Goal: Information Seeking & Learning: Learn about a topic

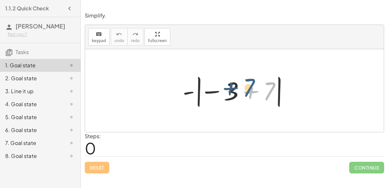
drag, startPoint x: 269, startPoint y: 94, endPoint x: 248, endPoint y: 91, distance: 21.0
click at [248, 91] on div at bounding box center [237, 91] width 115 height 36
click at [229, 95] on div at bounding box center [237, 91] width 115 height 36
click at [250, 92] on div at bounding box center [237, 91] width 115 height 36
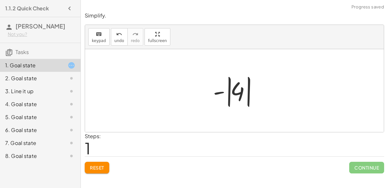
click at [228, 92] on div at bounding box center [237, 91] width 54 height 36
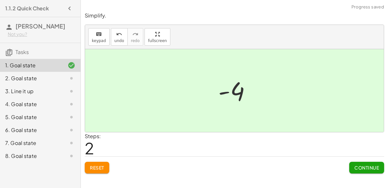
click at [353, 166] on button "Continue" at bounding box center [366, 168] width 35 height 12
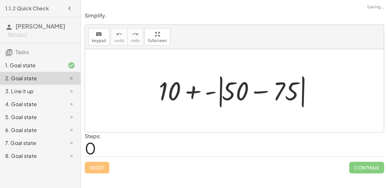
click at [260, 91] on div at bounding box center [237, 90] width 163 height 37
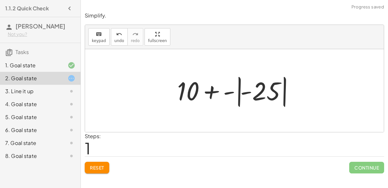
click at [239, 91] on div at bounding box center [237, 91] width 126 height 36
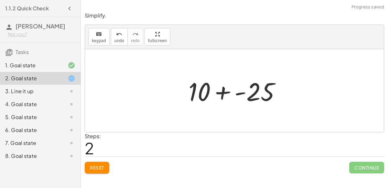
click at [221, 91] on div at bounding box center [237, 90] width 104 height 33
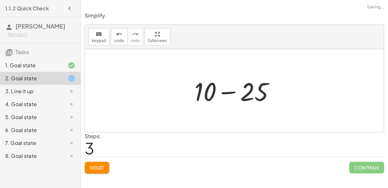
click at [228, 93] on div at bounding box center [237, 90] width 92 height 33
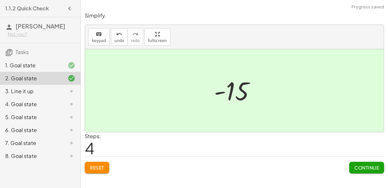
click at [355, 168] on span "Continue" at bounding box center [367, 168] width 25 height 6
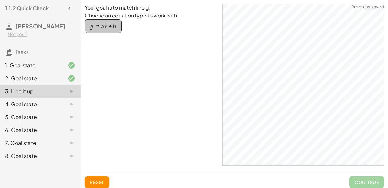
click at [98, 25] on div "button" at bounding box center [103, 26] width 26 height 7
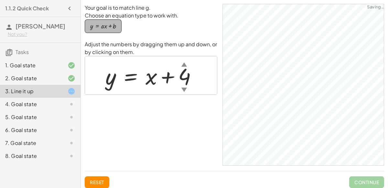
click at [110, 28] on div "button" at bounding box center [103, 26] width 26 height 7
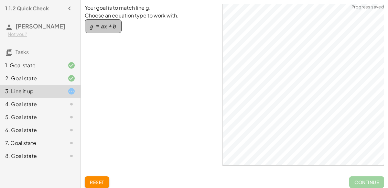
click at [111, 28] on div "button" at bounding box center [103, 26] width 26 height 7
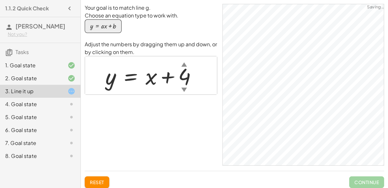
click at [183, 89] on div "▼" at bounding box center [185, 89] width 6 height 8
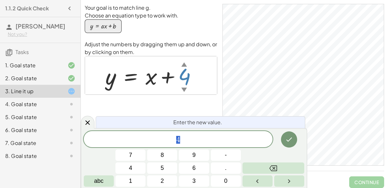
scroll to position [9, 0]
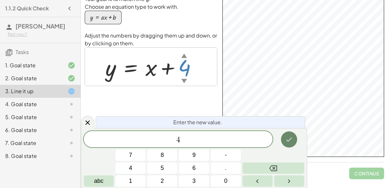
click at [293, 138] on icon "Done" at bounding box center [289, 140] width 8 height 8
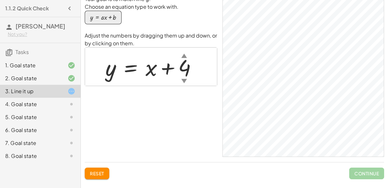
click at [184, 81] on div "▼" at bounding box center [185, 81] width 6 height 8
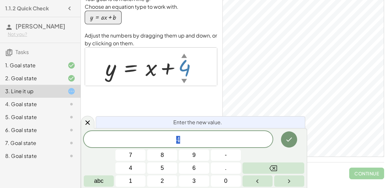
click at [184, 81] on div "▼" at bounding box center [185, 81] width 6 height 8
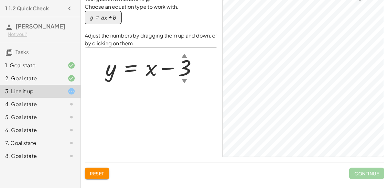
click at [145, 72] on div at bounding box center [154, 66] width 104 height 29
click at [146, 67] on div at bounding box center [154, 66] width 104 height 29
click at [148, 68] on div at bounding box center [154, 66] width 104 height 29
click at [151, 69] on div at bounding box center [154, 66] width 104 height 29
click at [146, 69] on div at bounding box center [154, 66] width 104 height 29
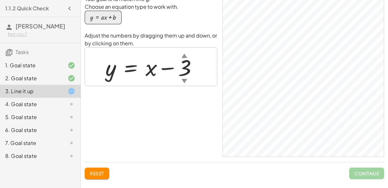
click at [171, 68] on div at bounding box center [154, 66] width 104 height 29
click at [139, 68] on div at bounding box center [154, 66] width 104 height 29
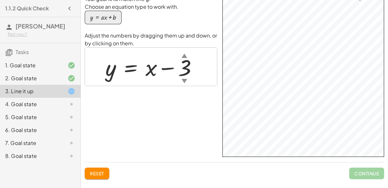
click at [140, 71] on div at bounding box center [154, 66] width 104 height 29
click at [143, 71] on div at bounding box center [154, 66] width 104 height 29
click at [184, 80] on div "▼" at bounding box center [185, 81] width 6 height 8
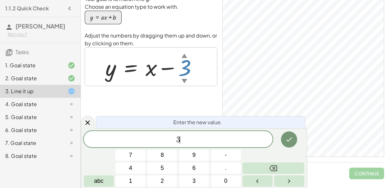
click at [184, 142] on span "3 ​" at bounding box center [178, 139] width 189 height 9
click at [151, 63] on div at bounding box center [154, 66] width 104 height 29
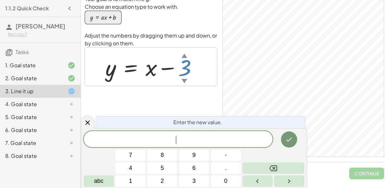
click at [151, 63] on div at bounding box center [154, 66] width 104 height 29
click at [147, 67] on div at bounding box center [154, 66] width 104 height 29
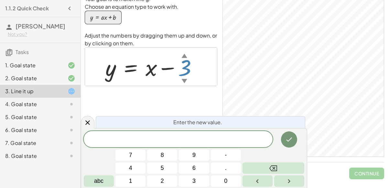
click at [147, 67] on div at bounding box center [154, 66] width 104 height 29
click at [293, 138] on icon "Done" at bounding box center [289, 140] width 8 height 8
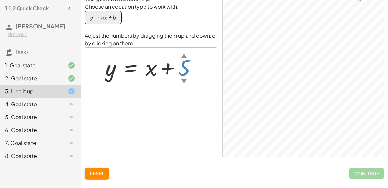
click at [187, 72] on div at bounding box center [153, 66] width 103 height 29
click at [7, 105] on div "4. Goal state" at bounding box center [31, 104] width 52 height 8
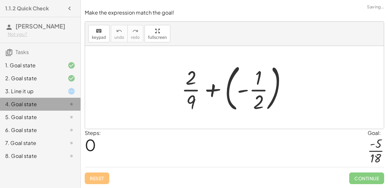
scroll to position [0, 0]
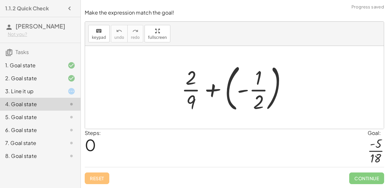
click at [212, 90] on div at bounding box center [236, 88] width 117 height 54
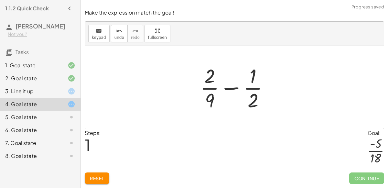
click at [213, 100] on div at bounding box center [237, 87] width 80 height 50
click at [208, 101] on div at bounding box center [237, 87] width 80 height 50
click at [235, 89] on div at bounding box center [237, 87] width 80 height 50
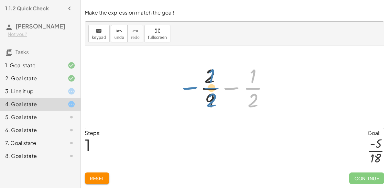
drag, startPoint x: 252, startPoint y: 90, endPoint x: 211, endPoint y: 92, distance: 41.5
click at [211, 92] on div at bounding box center [237, 87] width 80 height 50
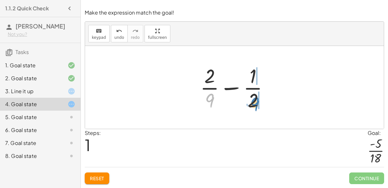
drag, startPoint x: 212, startPoint y: 99, endPoint x: 255, endPoint y: 103, distance: 43.8
click at [255, 103] on div at bounding box center [237, 87] width 80 height 50
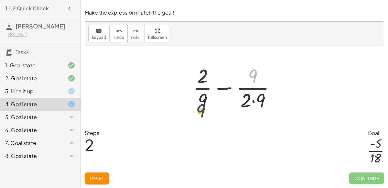
drag, startPoint x: 253, startPoint y: 74, endPoint x: 201, endPoint y: 109, distance: 62.8
click at [201, 109] on div at bounding box center [237, 87] width 94 height 50
click at [97, 180] on span "Reset" at bounding box center [97, 178] width 14 height 6
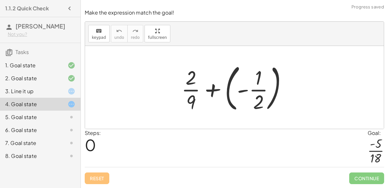
click at [253, 92] on div at bounding box center [236, 88] width 117 height 54
click at [226, 93] on div at bounding box center [236, 88] width 117 height 54
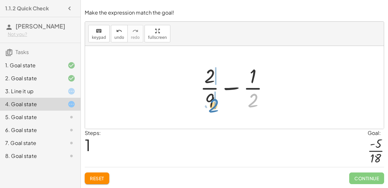
drag, startPoint x: 252, startPoint y: 101, endPoint x: 213, endPoint y: 105, distance: 40.1
click at [213, 105] on div at bounding box center [237, 87] width 80 height 50
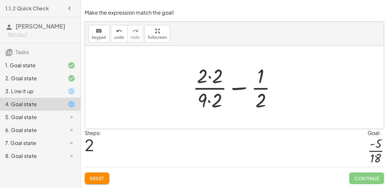
click at [237, 90] on div at bounding box center [237, 87] width 95 height 50
click at [210, 85] on div at bounding box center [237, 87] width 95 height 50
click at [209, 77] on div at bounding box center [237, 87] width 95 height 50
click at [208, 102] on div at bounding box center [237, 87] width 94 height 50
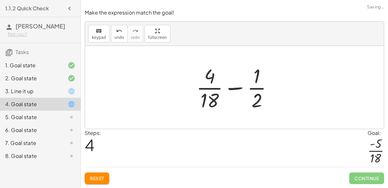
click at [241, 88] on div at bounding box center [237, 87] width 88 height 50
click at [257, 105] on div at bounding box center [237, 87] width 88 height 50
drag, startPoint x: 210, startPoint y: 103, endPoint x: 264, endPoint y: 105, distance: 54.1
click at [264, 105] on div at bounding box center [237, 87] width 88 height 50
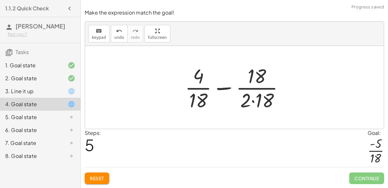
click at [253, 102] on div at bounding box center [237, 87] width 111 height 50
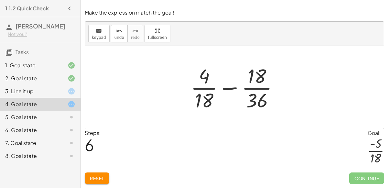
click at [267, 93] on div at bounding box center [237, 87] width 99 height 50
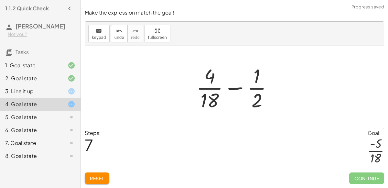
click at [267, 93] on div at bounding box center [237, 87] width 88 height 50
click at [204, 91] on div at bounding box center [237, 87] width 88 height 50
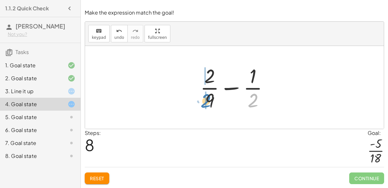
drag, startPoint x: 255, startPoint y: 103, endPoint x: 208, endPoint y: 104, distance: 47.2
click at [208, 104] on div at bounding box center [237, 87] width 80 height 50
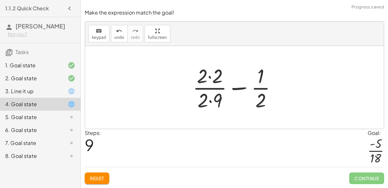
click at [209, 103] on div at bounding box center [237, 87] width 95 height 50
click at [211, 78] on div at bounding box center [237, 87] width 95 height 50
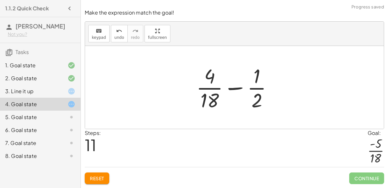
click at [235, 89] on div at bounding box center [237, 87] width 88 height 50
drag, startPoint x: 260, startPoint y: 99, endPoint x: 215, endPoint y: 79, distance: 49.2
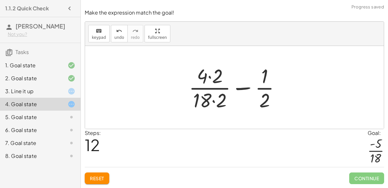
click at [210, 79] on div at bounding box center [237, 87] width 103 height 50
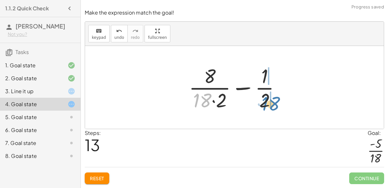
drag, startPoint x: 200, startPoint y: 101, endPoint x: 269, endPoint y: 104, distance: 68.3
click at [269, 104] on div at bounding box center [237, 87] width 103 height 50
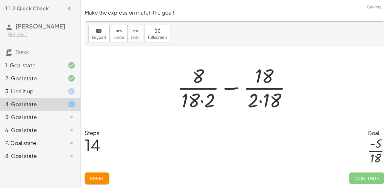
click at [260, 102] on div at bounding box center [237, 87] width 126 height 50
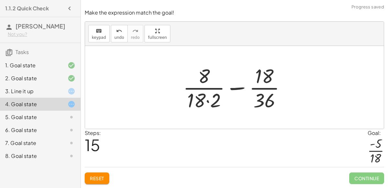
click at [207, 102] on div at bounding box center [237, 87] width 114 height 50
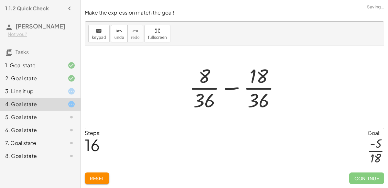
click at [232, 88] on div at bounding box center [237, 87] width 103 height 50
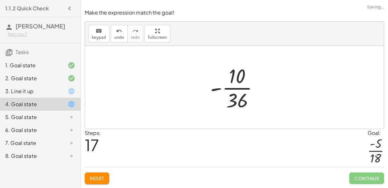
click at [231, 89] on div at bounding box center [237, 87] width 60 height 50
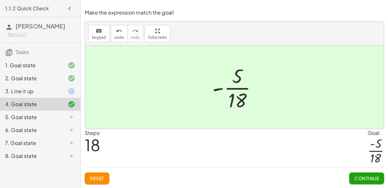
click at [354, 179] on button "Continue" at bounding box center [366, 178] width 35 height 12
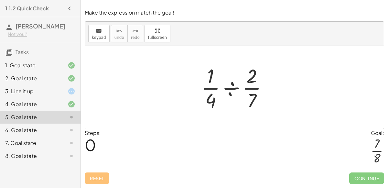
click at [255, 96] on div at bounding box center [237, 87] width 78 height 50
click at [231, 89] on div at bounding box center [237, 87] width 78 height 50
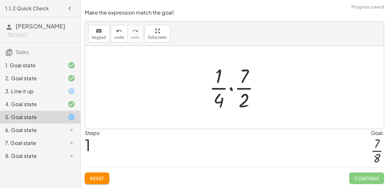
click at [231, 89] on div at bounding box center [237, 87] width 62 height 50
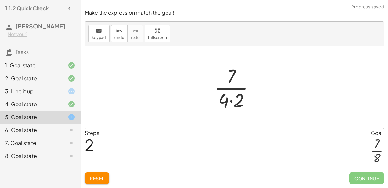
click at [231, 101] on div at bounding box center [237, 87] width 52 height 50
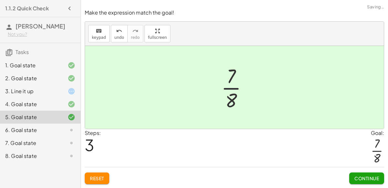
click at [357, 175] on button "Continue" at bounding box center [366, 178] width 35 height 12
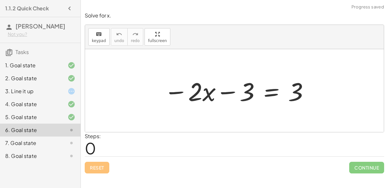
click at [232, 91] on div at bounding box center [237, 90] width 152 height 33
drag, startPoint x: 293, startPoint y: 96, endPoint x: 243, endPoint y: 115, distance: 53.4
click at [243, 115] on div "3 − · 2 · x − 3 = 3" at bounding box center [234, 90] width 299 height 83
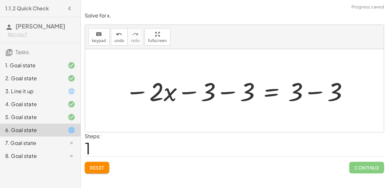
click at [312, 90] on div at bounding box center [237, 90] width 230 height 33
click at [221, 92] on div at bounding box center [217, 90] width 190 height 33
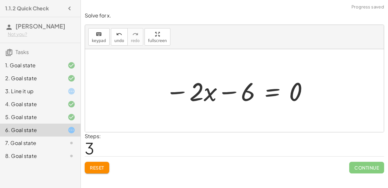
click at [182, 89] on div at bounding box center [237, 90] width 150 height 33
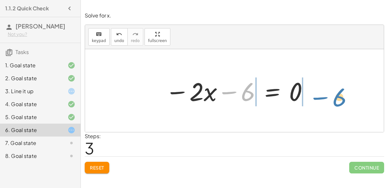
drag, startPoint x: 233, startPoint y: 92, endPoint x: 325, endPoint y: 97, distance: 91.7
click at [325, 97] on div "− · 2 · x − 3 = 3 − · 2 · x − 3 − 3 = + 3 − 3 − · 2 · x − 3 − 3 = 0 − 6 − · 2 ·…" at bounding box center [234, 90] width 299 height 83
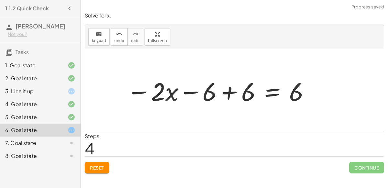
click at [229, 93] on div at bounding box center [219, 90] width 190 height 33
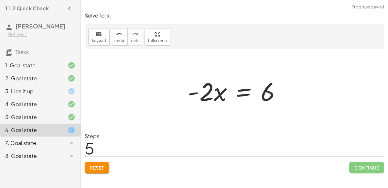
click at [220, 94] on div at bounding box center [236, 90] width 105 height 33
click at [207, 93] on div at bounding box center [236, 90] width 105 height 33
click at [248, 88] on div at bounding box center [236, 90] width 105 height 33
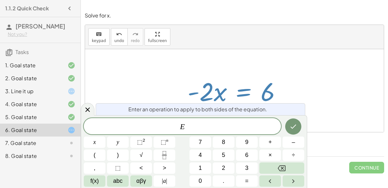
click at [270, 89] on div at bounding box center [236, 90] width 105 height 33
click at [294, 123] on icon "Done" at bounding box center [294, 127] width 8 height 8
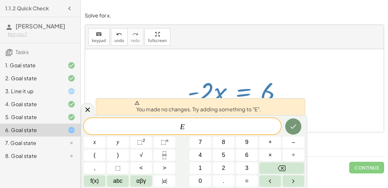
click at [342, 94] on div at bounding box center [234, 90] width 299 height 83
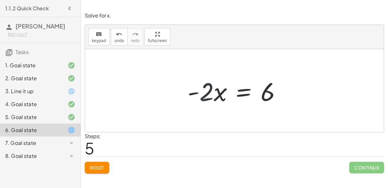
click at [210, 90] on div at bounding box center [236, 90] width 105 height 33
click at [220, 97] on div at bounding box center [236, 90] width 105 height 33
click at [243, 94] on div at bounding box center [236, 90] width 105 height 33
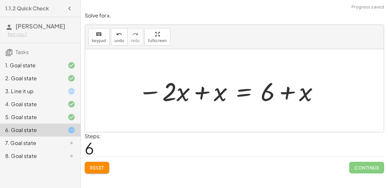
click at [202, 94] on div at bounding box center [229, 90] width 188 height 33
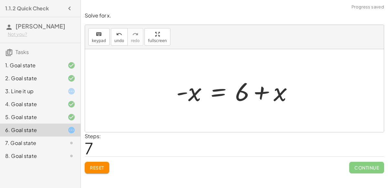
click at [261, 91] on div at bounding box center [237, 90] width 128 height 33
click at [241, 98] on div at bounding box center [237, 90] width 128 height 33
click at [87, 158] on div "Reset Continue" at bounding box center [235, 164] width 300 height 17
click at [90, 162] on button "Reset" at bounding box center [97, 168] width 25 height 12
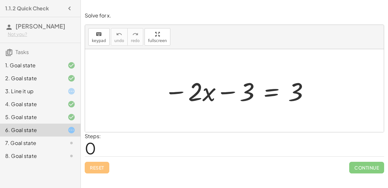
click at [92, 170] on div "Reset Continue" at bounding box center [235, 164] width 300 height 17
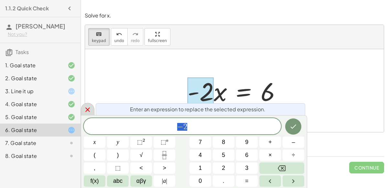
click at [88, 109] on icon at bounding box center [87, 109] width 5 height 5
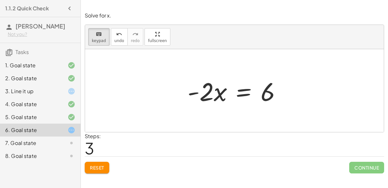
click at [235, 97] on div at bounding box center [236, 90] width 105 height 33
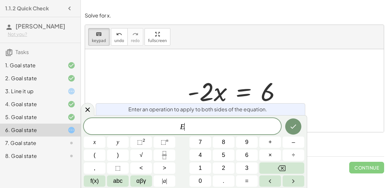
click at [246, 95] on div at bounding box center [236, 90] width 105 height 33
click at [213, 126] on span "E" at bounding box center [182, 126] width 197 height 9
click at [158, 156] on button "Fraction" at bounding box center [165, 154] width 22 height 11
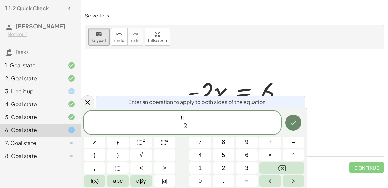
click at [296, 124] on icon "Done" at bounding box center [294, 123] width 8 height 8
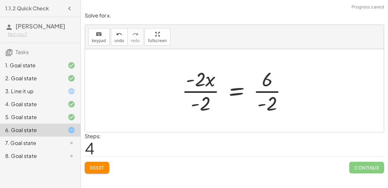
click at [201, 91] on div at bounding box center [237, 91] width 117 height 50
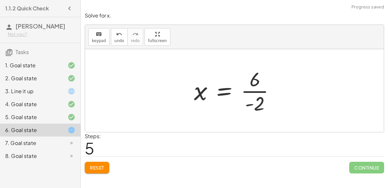
click at [252, 91] on div at bounding box center [237, 91] width 93 height 50
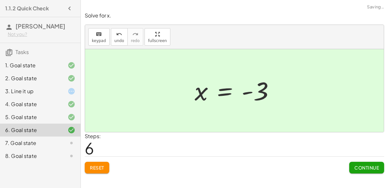
click at [368, 167] on span "Continue" at bounding box center [367, 168] width 25 height 6
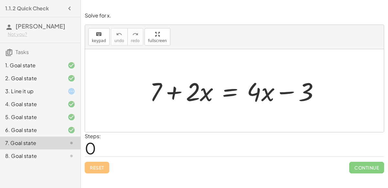
click at [160, 87] on div at bounding box center [238, 90] width 182 height 33
click at [226, 90] on div at bounding box center [238, 90] width 182 height 33
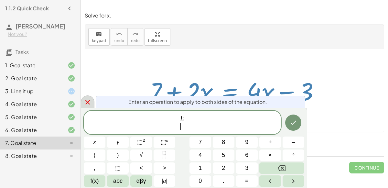
click at [82, 100] on div at bounding box center [88, 101] width 14 height 13
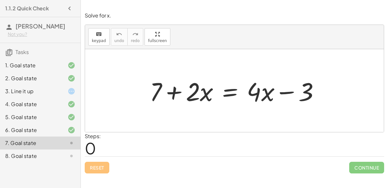
click at [175, 90] on div at bounding box center [238, 90] width 182 height 33
click at [282, 92] on div at bounding box center [238, 90] width 182 height 33
drag, startPoint x: 306, startPoint y: 89, endPoint x: 160, endPoint y: 94, distance: 147.0
click at [160, 94] on div at bounding box center [238, 90] width 182 height 33
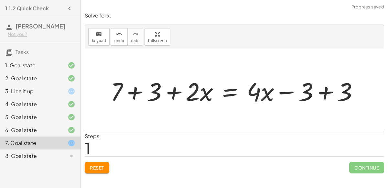
click at [326, 93] on div at bounding box center [236, 90] width 259 height 33
click at [136, 91] on div at bounding box center [198, 90] width 182 height 33
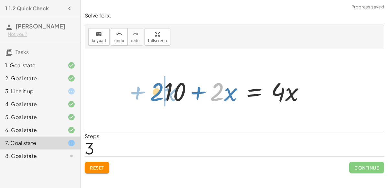
drag, startPoint x: 216, startPoint y: 91, endPoint x: 156, endPoint y: 91, distance: 60.5
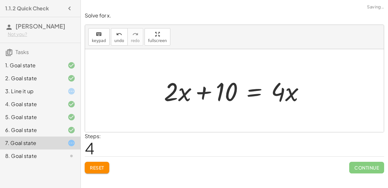
click at [257, 94] on div at bounding box center [237, 90] width 152 height 33
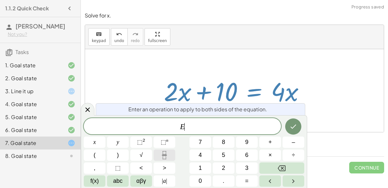
click at [165, 152] on icon "Fraction" at bounding box center [164, 155] width 8 height 8
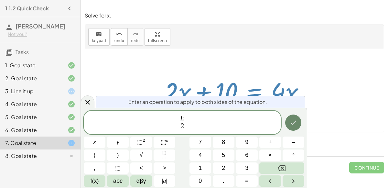
click at [298, 121] on button "Done" at bounding box center [293, 123] width 16 height 16
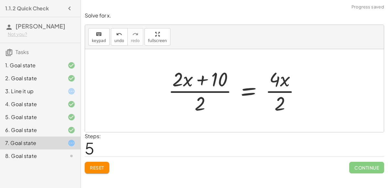
click at [222, 91] on div at bounding box center [237, 91] width 144 height 50
click at [210, 79] on div at bounding box center [237, 91] width 144 height 50
click at [197, 91] on div at bounding box center [237, 91] width 144 height 50
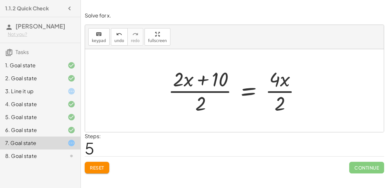
click at [197, 91] on div at bounding box center [237, 91] width 144 height 50
click at [196, 92] on div at bounding box center [237, 91] width 144 height 50
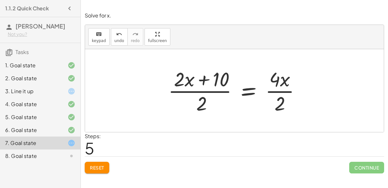
click at [196, 92] on div at bounding box center [237, 91] width 144 height 50
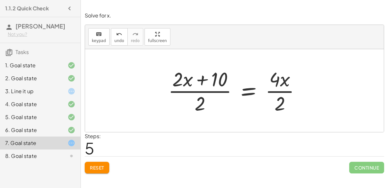
click at [196, 92] on div at bounding box center [237, 91] width 144 height 50
click at [277, 91] on div at bounding box center [237, 91] width 144 height 50
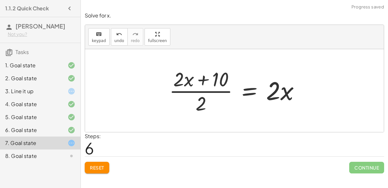
click at [188, 89] on div at bounding box center [237, 91] width 142 height 50
drag, startPoint x: 186, startPoint y: 83, endPoint x: 197, endPoint y: 106, distance: 25.8
click at [197, 106] on div at bounding box center [237, 91] width 142 height 50
click at [101, 166] on span "Reset" at bounding box center [97, 168] width 14 height 6
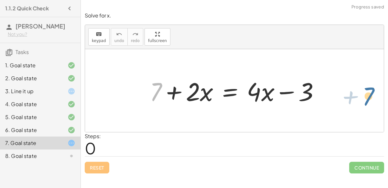
drag, startPoint x: 159, startPoint y: 91, endPoint x: 384, endPoint y: 94, distance: 224.9
click at [384, 94] on div "+ 7 + 7 + · 2 · x = + · 4 · x − 3" at bounding box center [234, 90] width 299 height 83
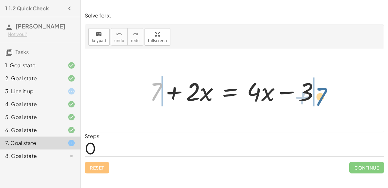
drag, startPoint x: 154, startPoint y: 95, endPoint x: 320, endPoint y: 100, distance: 166.4
click at [320, 100] on div at bounding box center [238, 90] width 182 height 33
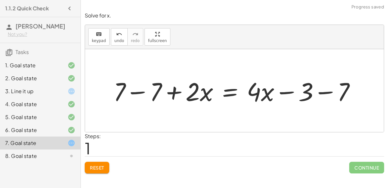
click at [322, 92] on div at bounding box center [237, 90] width 254 height 33
click at [139, 91] on div at bounding box center [222, 90] width 225 height 33
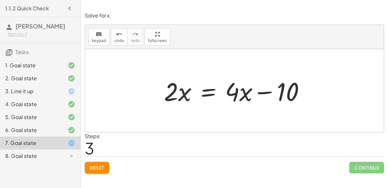
click at [271, 91] on div at bounding box center [237, 90] width 152 height 33
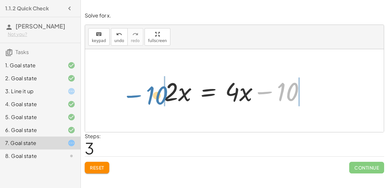
drag, startPoint x: 292, startPoint y: 93, endPoint x: 160, endPoint y: 96, distance: 131.7
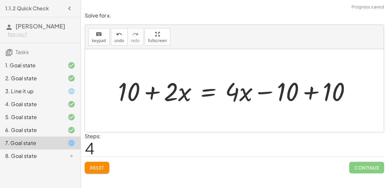
click at [147, 91] on div at bounding box center [237, 90] width 245 height 33
click at [311, 92] on div at bounding box center [237, 90] width 245 height 33
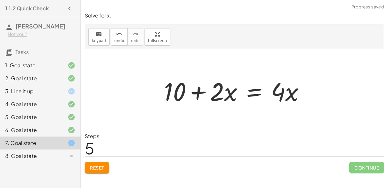
click at [174, 94] on div at bounding box center [237, 90] width 152 height 33
click at [251, 93] on div at bounding box center [237, 90] width 152 height 33
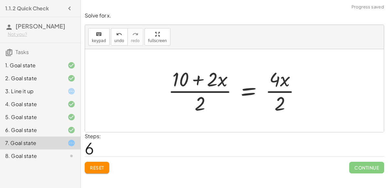
click at [204, 92] on div at bounding box center [237, 91] width 144 height 50
click at [287, 92] on div at bounding box center [237, 91] width 144 height 50
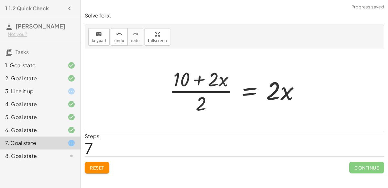
click at [199, 85] on div at bounding box center [237, 91] width 142 height 50
click at [221, 91] on div at bounding box center [237, 91] width 142 height 50
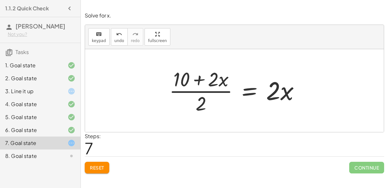
click at [221, 91] on div at bounding box center [237, 91] width 142 height 50
click at [104, 162] on button "Reset" at bounding box center [97, 168] width 25 height 12
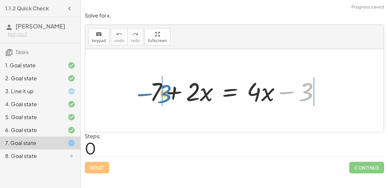
drag, startPoint x: 306, startPoint y: 89, endPoint x: 164, endPoint y: 91, distance: 141.4
click at [164, 91] on div at bounding box center [238, 90] width 182 height 33
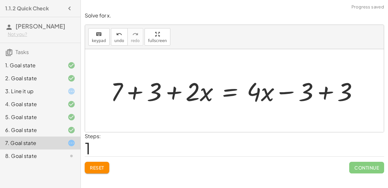
click at [135, 89] on div at bounding box center [236, 90] width 259 height 33
click at [329, 92] on div at bounding box center [252, 90] width 230 height 33
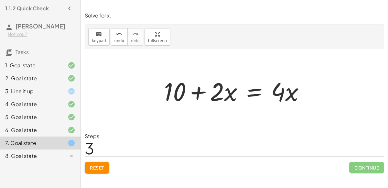
click at [249, 89] on div at bounding box center [237, 90] width 152 height 33
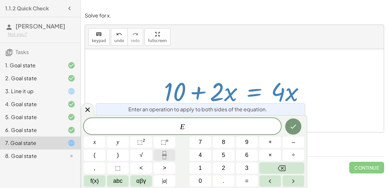
click at [164, 153] on icon "Fraction" at bounding box center [164, 155] width 8 height 8
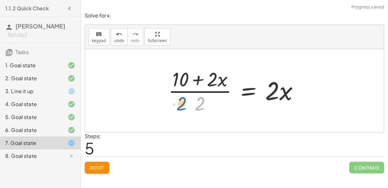
drag, startPoint x: 202, startPoint y: 100, endPoint x: 180, endPoint y: 100, distance: 22.0
click at [180, 100] on div at bounding box center [236, 91] width 142 height 50
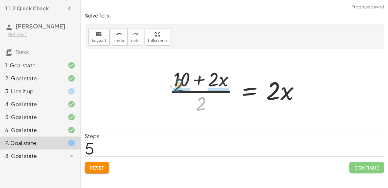
drag, startPoint x: 202, startPoint y: 101, endPoint x: 178, endPoint y: 82, distance: 30.4
click at [178, 82] on div at bounding box center [237, 91] width 142 height 50
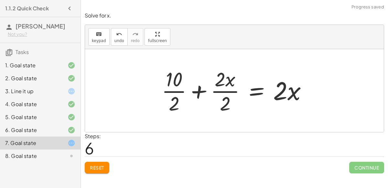
click at [166, 87] on div at bounding box center [237, 91] width 157 height 50
click at [225, 91] on div at bounding box center [243, 91] width 146 height 50
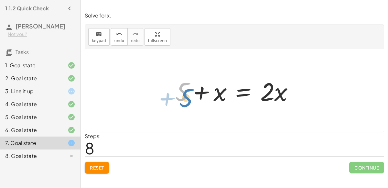
click at [183, 95] on div at bounding box center [237, 90] width 130 height 33
click at [240, 87] on div at bounding box center [237, 90] width 130 height 33
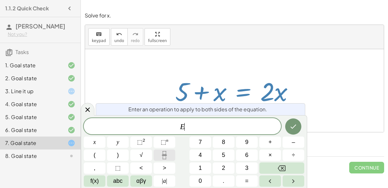
click at [158, 160] on button "Fraction" at bounding box center [165, 154] width 22 height 11
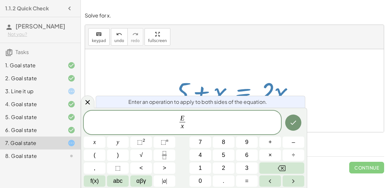
click at [105, 137] on div at bounding box center [95, 142] width 22 height 11
click at [300, 125] on button "Done" at bounding box center [293, 123] width 16 height 16
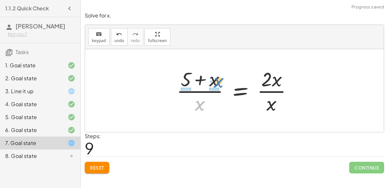
drag, startPoint x: 203, startPoint y: 103, endPoint x: 222, endPoint y: 80, distance: 29.2
click at [222, 80] on div at bounding box center [236, 91] width 127 height 50
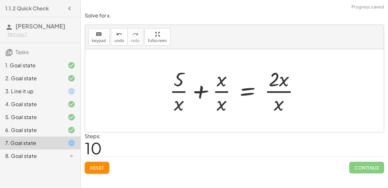
click at [226, 92] on div at bounding box center [237, 91] width 142 height 50
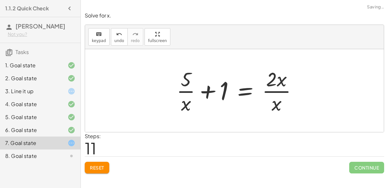
click at [275, 90] on div at bounding box center [239, 91] width 132 height 50
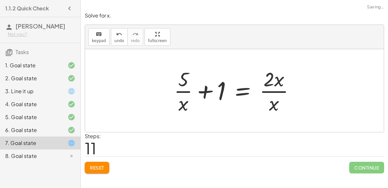
click at [275, 91] on div at bounding box center [237, 91] width 132 height 50
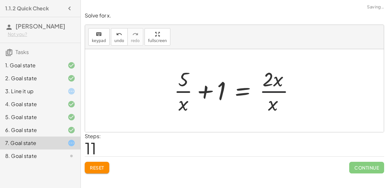
click at [275, 91] on div at bounding box center [237, 91] width 132 height 50
click at [92, 165] on span "Reset" at bounding box center [97, 168] width 14 height 6
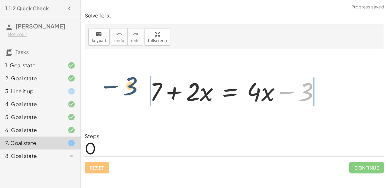
drag, startPoint x: 310, startPoint y: 86, endPoint x: 132, endPoint y: 81, distance: 178.4
click at [132, 81] on div "− 3 + 7 + · 2 · x = + · 4 · x − 3" at bounding box center [234, 90] width 299 height 83
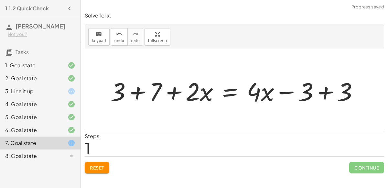
click at [139, 91] on div at bounding box center [236, 90] width 259 height 33
click at [322, 94] on div at bounding box center [252, 90] width 230 height 33
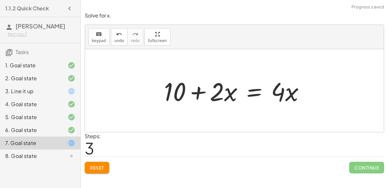
click at [248, 96] on div at bounding box center [237, 90] width 152 height 33
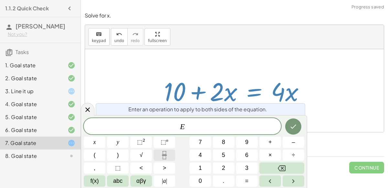
click at [165, 157] on icon "Fraction" at bounding box center [164, 155] width 8 height 8
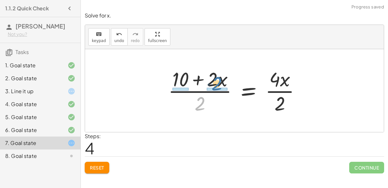
drag, startPoint x: 204, startPoint y: 108, endPoint x: 215, endPoint y: 95, distance: 17.2
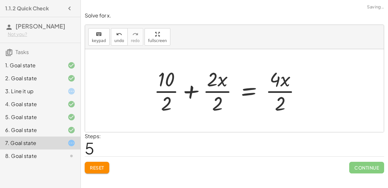
click at [217, 88] on div at bounding box center [230, 91] width 159 height 50
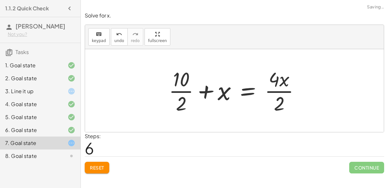
click at [189, 90] on div at bounding box center [237, 91] width 143 height 50
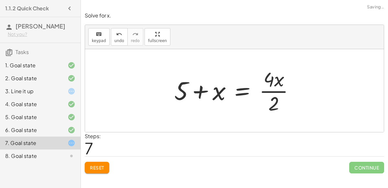
click at [284, 92] on div at bounding box center [237, 91] width 132 height 50
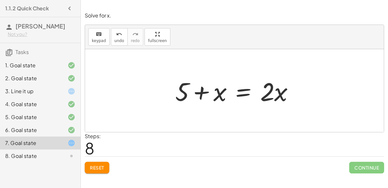
click at [243, 94] on div at bounding box center [237, 90] width 130 height 33
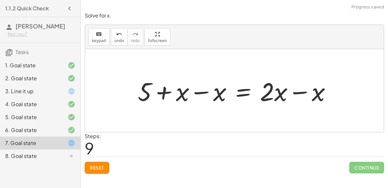
click at [197, 92] on div at bounding box center [237, 90] width 205 height 33
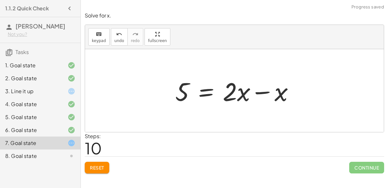
click at [257, 93] on div at bounding box center [237, 90] width 130 height 33
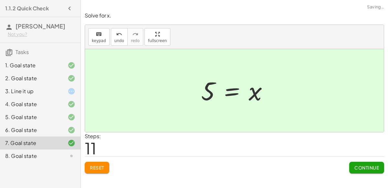
click at [377, 166] on span "Continue" at bounding box center [367, 168] width 25 height 6
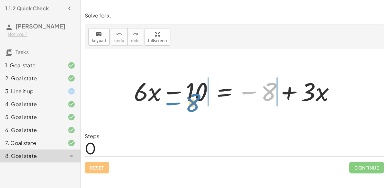
drag, startPoint x: 269, startPoint y: 90, endPoint x: 193, endPoint y: 101, distance: 76.5
click at [193, 101] on div at bounding box center [237, 90] width 213 height 33
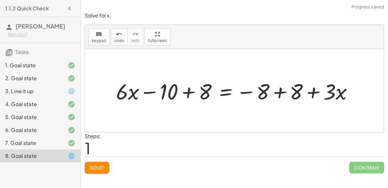
click at [183, 92] on div at bounding box center [237, 90] width 249 height 28
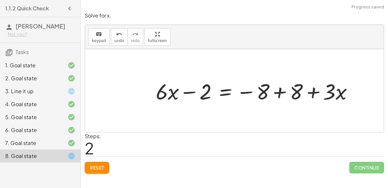
click at [281, 92] on div at bounding box center [257, 90] width 209 height 28
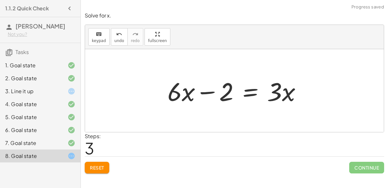
click at [251, 89] on div at bounding box center [237, 90] width 146 height 33
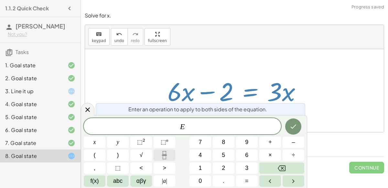
click at [157, 154] on button "Fraction" at bounding box center [165, 154] width 22 height 11
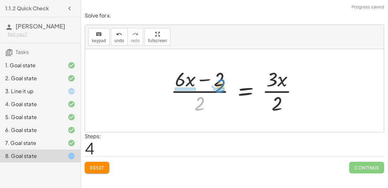
drag, startPoint x: 201, startPoint y: 103, endPoint x: 220, endPoint y: 85, distance: 26.4
click at [220, 85] on div at bounding box center [237, 91] width 139 height 50
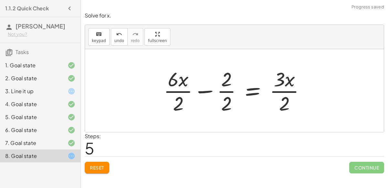
click at [222, 91] on div at bounding box center [236, 91] width 153 height 50
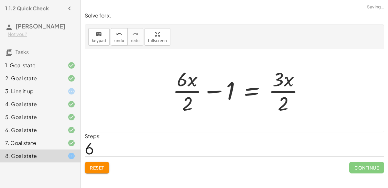
click at [193, 90] on div at bounding box center [241, 91] width 143 height 50
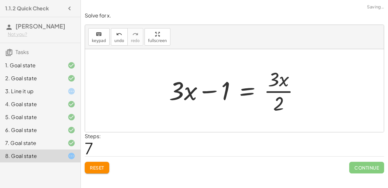
click at [271, 92] on div at bounding box center [237, 91] width 142 height 50
click at [89, 162] on button "Reset" at bounding box center [97, 168] width 25 height 12
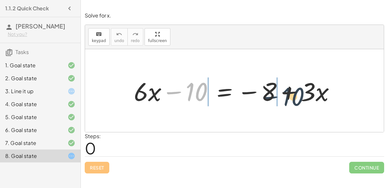
drag, startPoint x: 178, startPoint y: 90, endPoint x: 275, endPoint y: 94, distance: 97.2
click at [275, 94] on div at bounding box center [237, 90] width 213 height 33
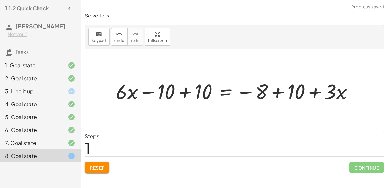
click at [289, 92] on div at bounding box center [237, 91] width 249 height 28
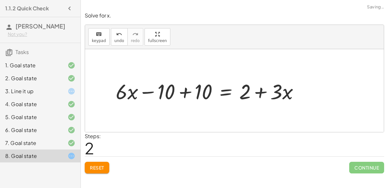
click at [181, 93] on div at bounding box center [210, 91] width 195 height 28
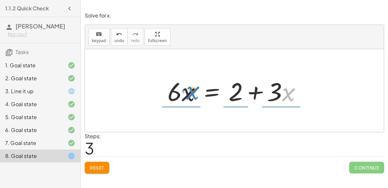
drag, startPoint x: 283, startPoint y: 92, endPoint x: 187, endPoint y: 90, distance: 95.8
click at [187, 90] on div at bounding box center [237, 90] width 146 height 33
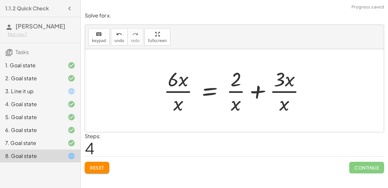
click at [184, 91] on div at bounding box center [236, 91] width 153 height 50
click at [292, 90] on div at bounding box center [236, 91] width 153 height 50
click at [94, 173] on div "Solve for x. keyboard keypad undo undo redo redo fullscreen + · 6 · x − 10 = − …" at bounding box center [234, 92] width 307 height 169
click at [94, 169] on span "Reset" at bounding box center [97, 168] width 14 height 6
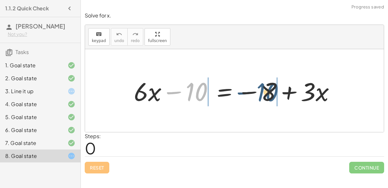
drag, startPoint x: 200, startPoint y: 92, endPoint x: 278, endPoint y: 92, distance: 77.7
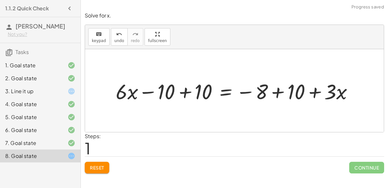
click at [280, 92] on div at bounding box center [237, 91] width 249 height 28
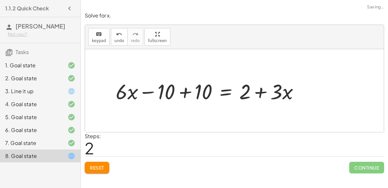
click at [180, 93] on div at bounding box center [210, 91] width 195 height 28
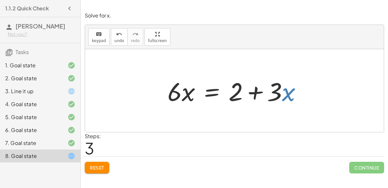
click at [282, 87] on div at bounding box center [237, 90] width 146 height 33
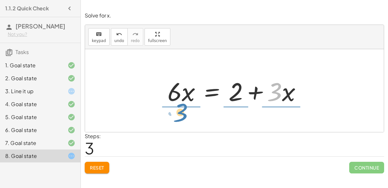
drag, startPoint x: 277, startPoint y: 90, endPoint x: 182, endPoint y: 111, distance: 96.5
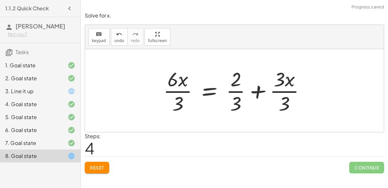
click at [188, 91] on div at bounding box center [237, 91] width 154 height 50
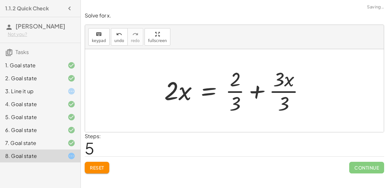
click at [284, 92] on div at bounding box center [237, 91] width 152 height 50
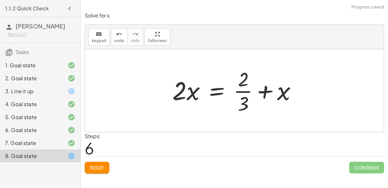
click at [242, 92] on div at bounding box center [237, 91] width 136 height 50
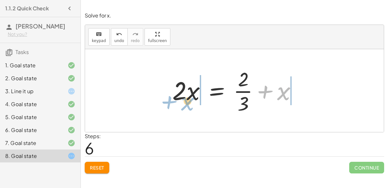
drag, startPoint x: 280, startPoint y: 94, endPoint x: 184, endPoint y: 105, distance: 96.7
click at [184, 105] on div at bounding box center [237, 91] width 136 height 50
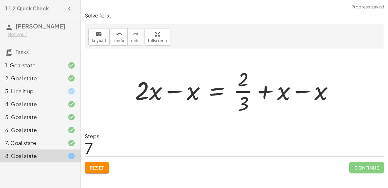
click at [179, 90] on div at bounding box center [237, 91] width 211 height 50
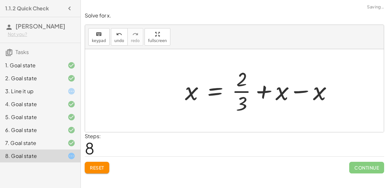
click at [305, 92] on div at bounding box center [261, 91] width 159 height 50
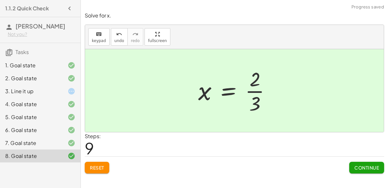
click at [357, 165] on span "Continue" at bounding box center [367, 168] width 25 height 6
